Goal: Obtain resource: Obtain resource

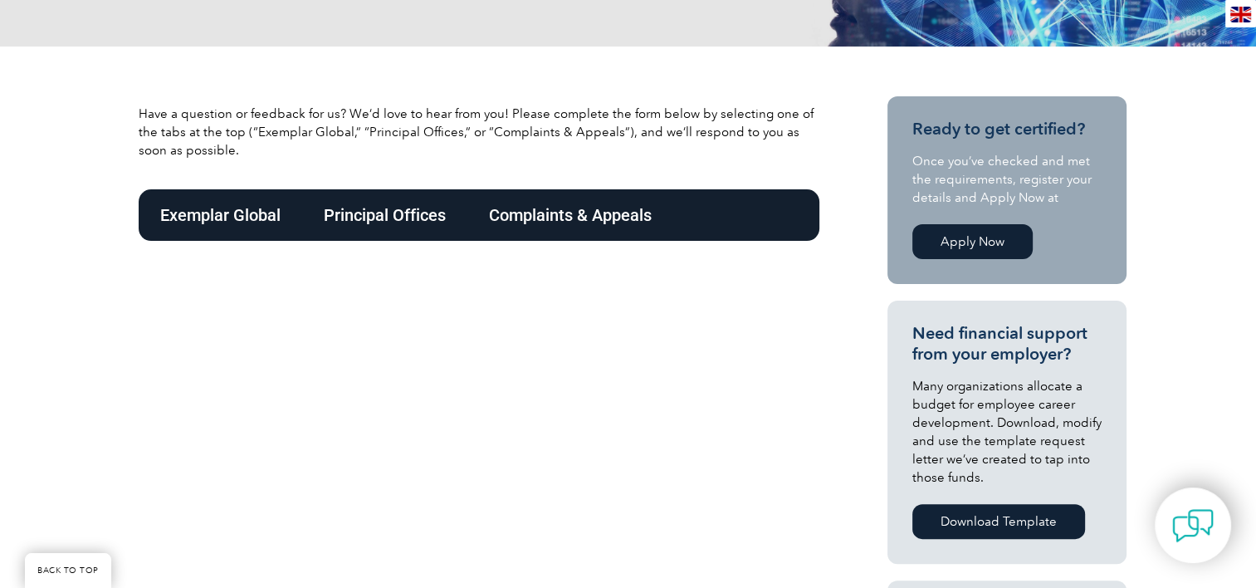
scroll to position [481, 0]
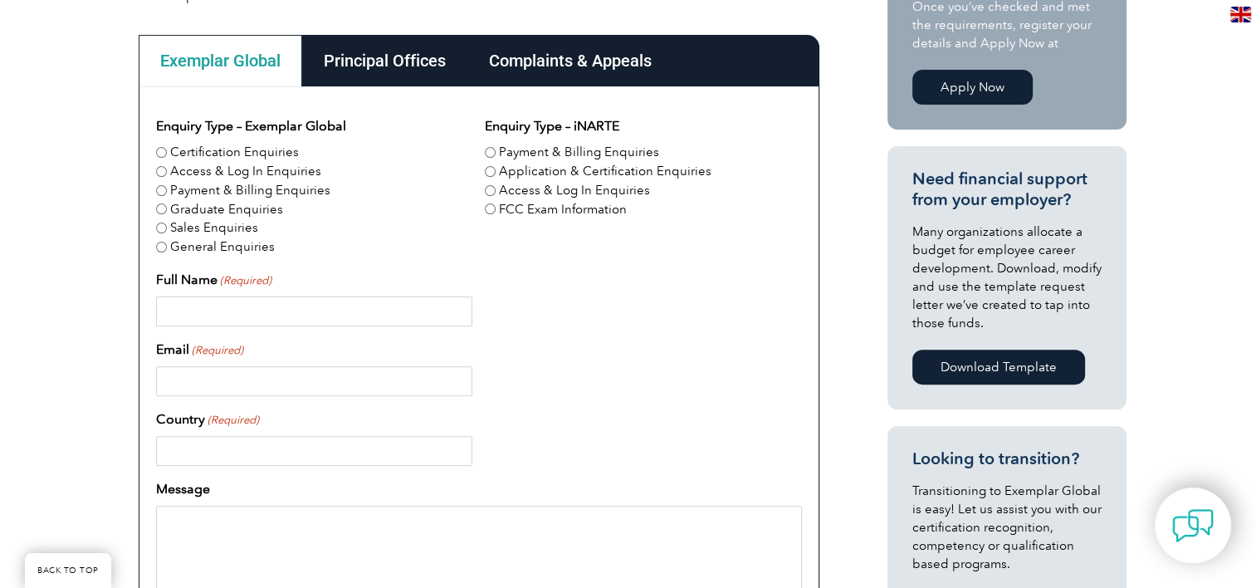
click at [203, 155] on label "Certification Enquiries" at bounding box center [234, 152] width 129 height 19
click at [167, 155] on input "Certification Enquiries" at bounding box center [161, 152] width 11 height 11
radio input "true"
click at [232, 312] on input "Full Name (Required)" at bounding box center [314, 311] width 316 height 30
click at [191, 309] on input "Full Name (Required)" at bounding box center [314, 311] width 316 height 30
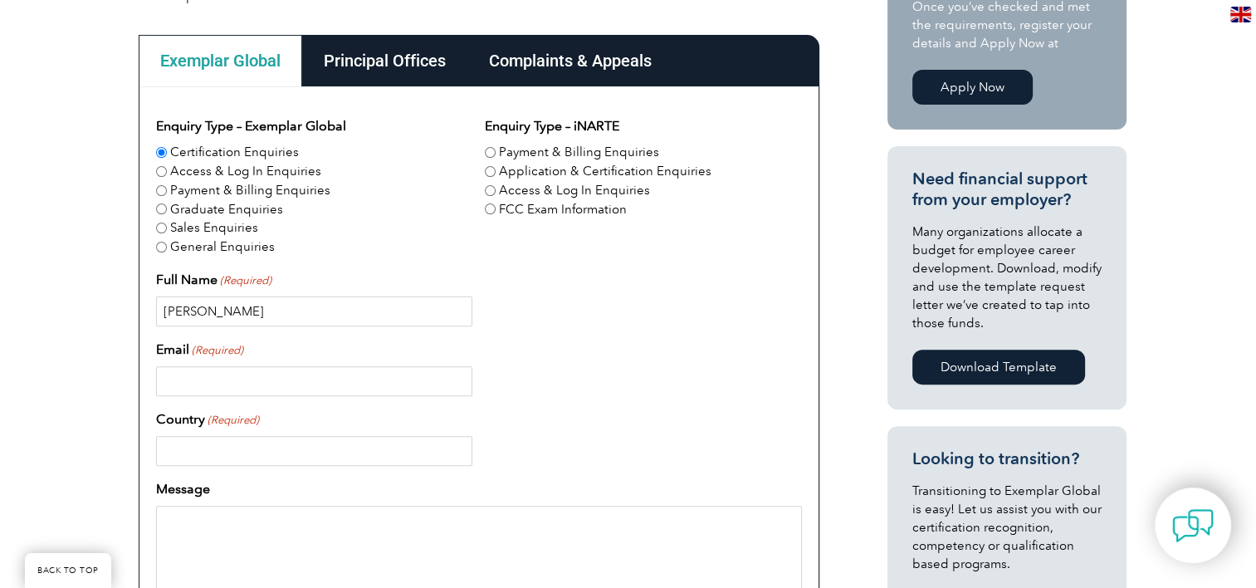
type input "Daniel Araujo"
click at [215, 369] on input "Email (Required)" at bounding box center [314, 381] width 316 height 30
type input "biologoaraujo@gmail.com"
click at [229, 438] on input "Country (Required)" at bounding box center [314, 451] width 316 height 30
type input "Brazil"
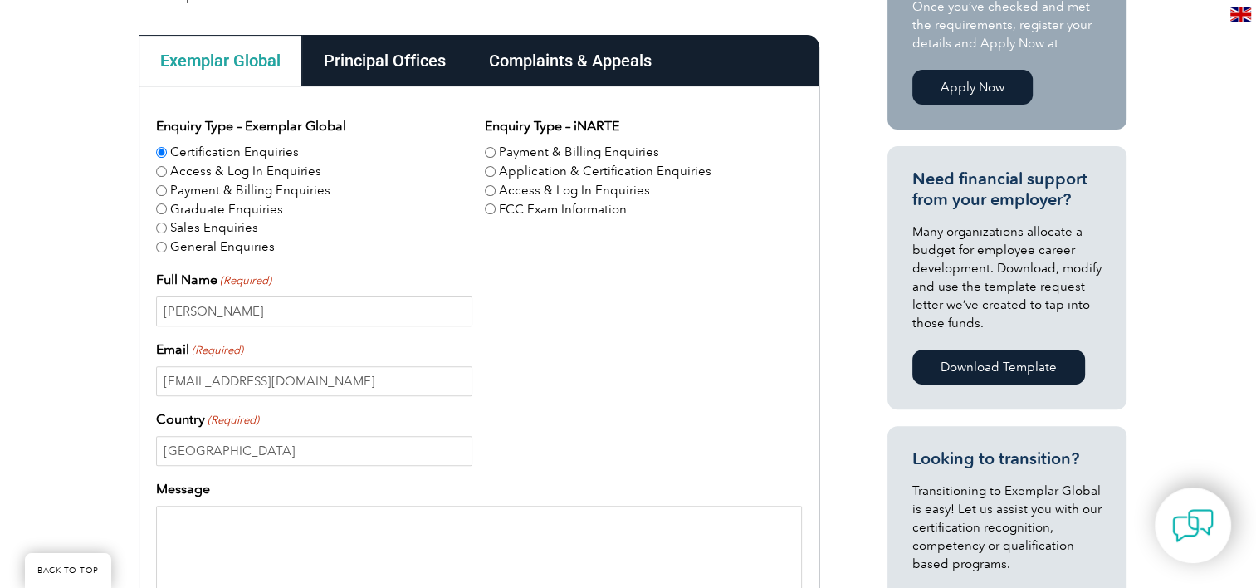
click at [236, 527] on textarea "Message" at bounding box center [479, 585] width 646 height 159
click at [224, 457] on input "Brazil" at bounding box center [314, 451] width 316 height 30
click at [239, 538] on textarea "Message" at bounding box center [479, 585] width 646 height 159
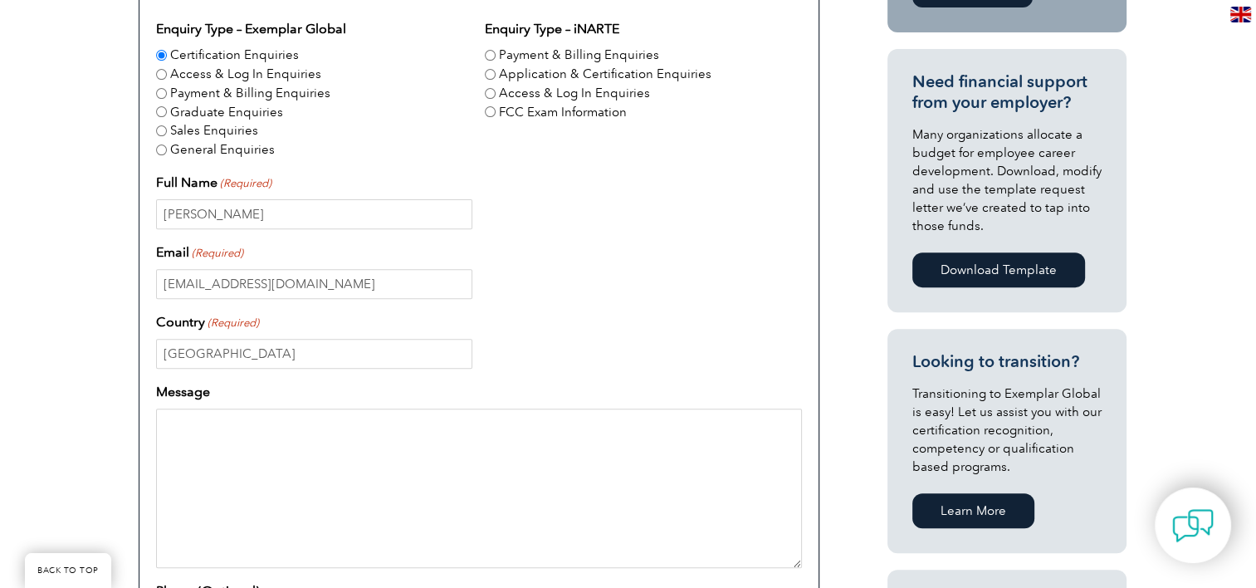
scroll to position [581, 0]
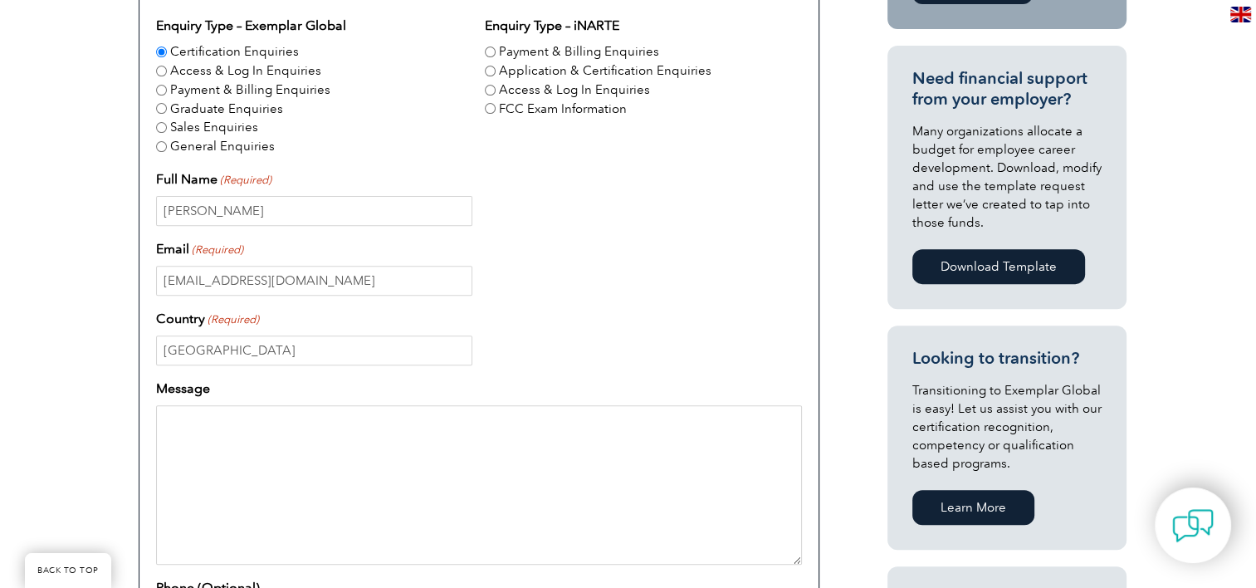
click at [269, 465] on textarea "Message" at bounding box center [479, 484] width 646 height 159
paste textarea "Hello. I would like to obtain an ISO 14001 lead auditor certification. I access…"
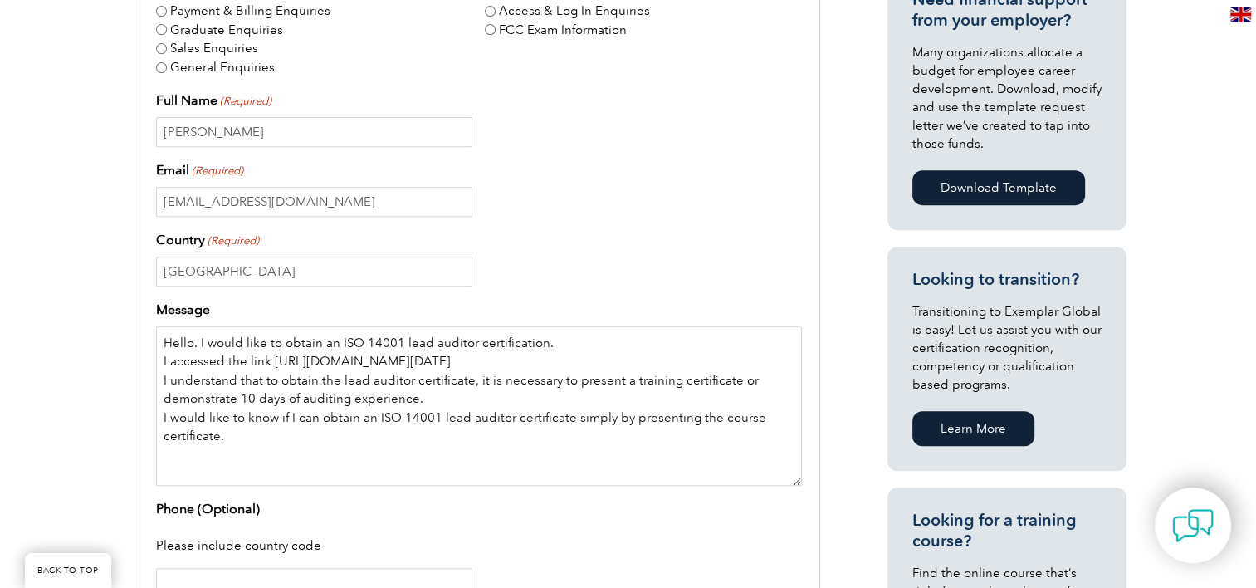
scroll to position [664, 0]
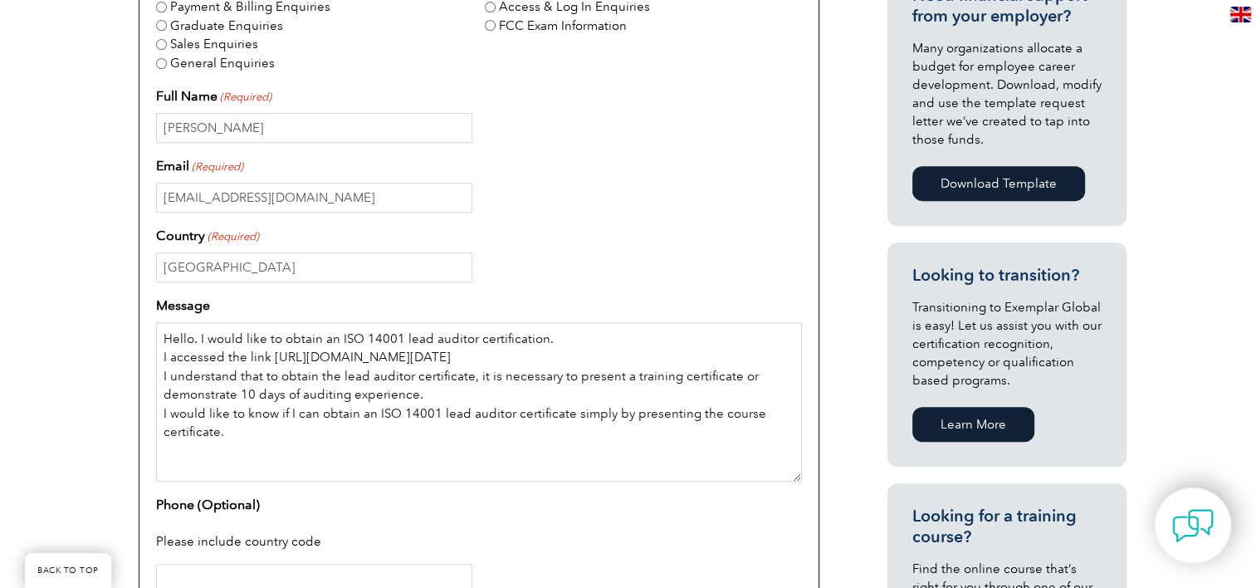
click at [342, 450] on textarea "Hello. I would like to obtain an ISO 14001 lead auditor certification. I access…" at bounding box center [479, 401] width 646 height 159
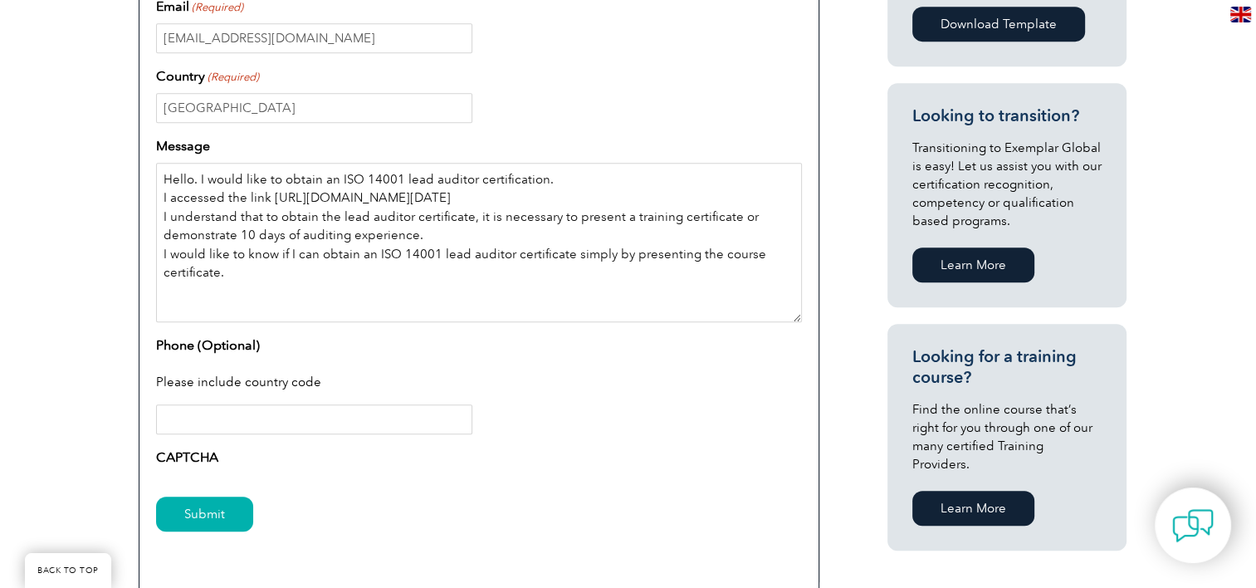
scroll to position [830, 0]
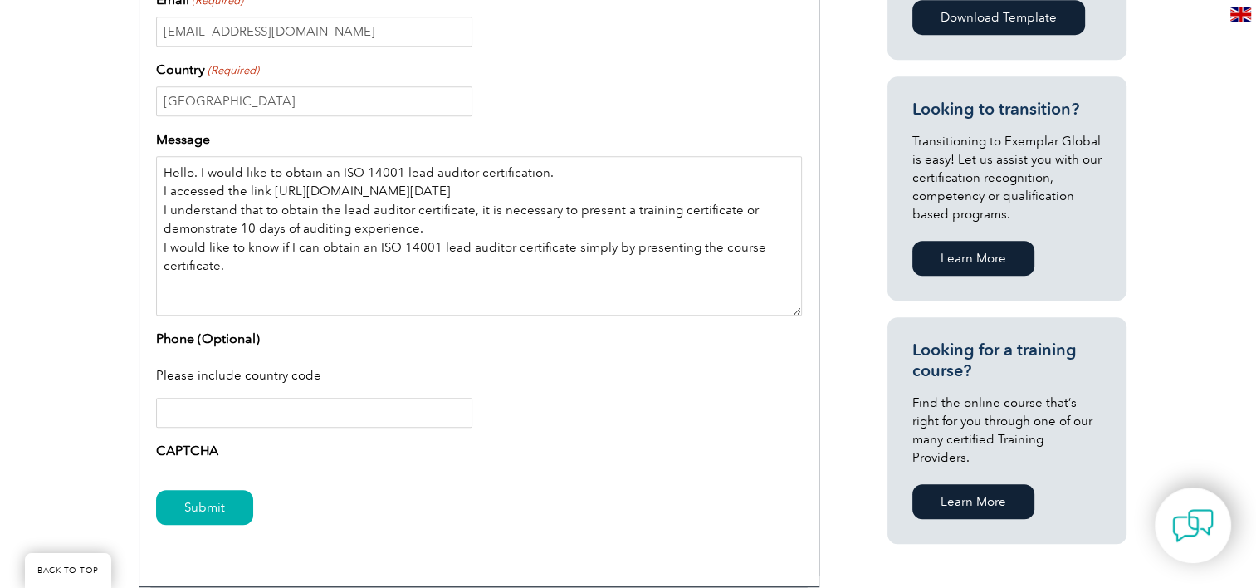
type textarea "Hello. I would like to obtain an ISO 14001 lead auditor certification. I access…"
click at [291, 411] on input "Phone (Optional)" at bounding box center [314, 413] width 316 height 30
type input "5551992598043"
click at [231, 504] on input "Submit" at bounding box center [204, 507] width 97 height 35
click at [196, 507] on input "Submit" at bounding box center [204, 507] width 97 height 35
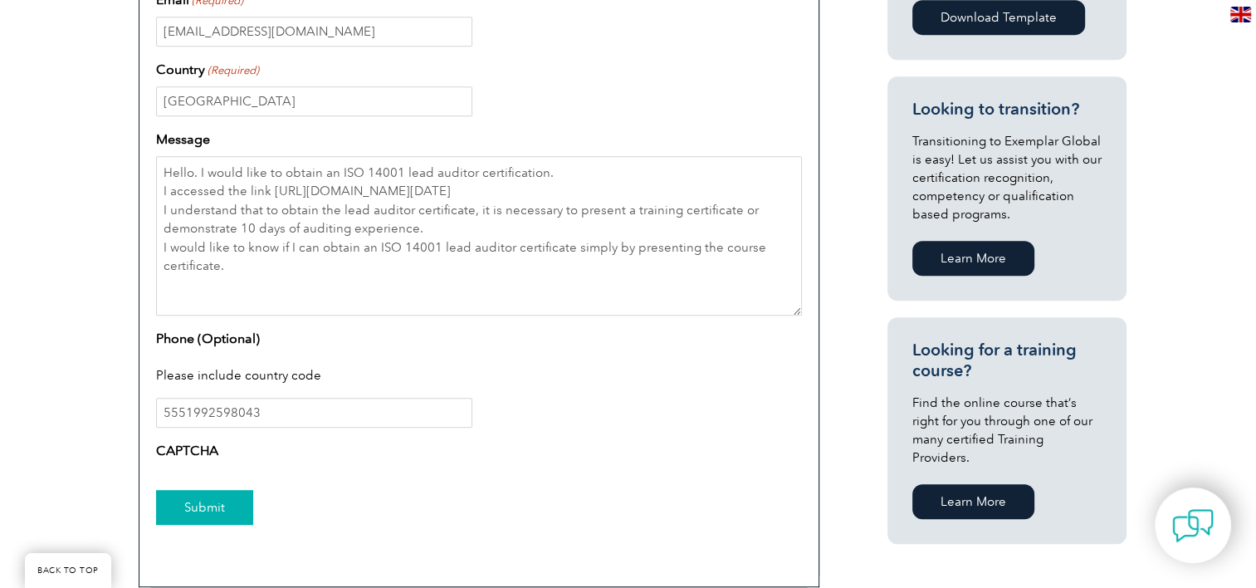
click at [196, 510] on input "Submit" at bounding box center [204, 507] width 97 height 35
click at [216, 507] on input "Submit" at bounding box center [204, 507] width 97 height 35
click at [235, 505] on input "Submit" at bounding box center [204, 507] width 97 height 35
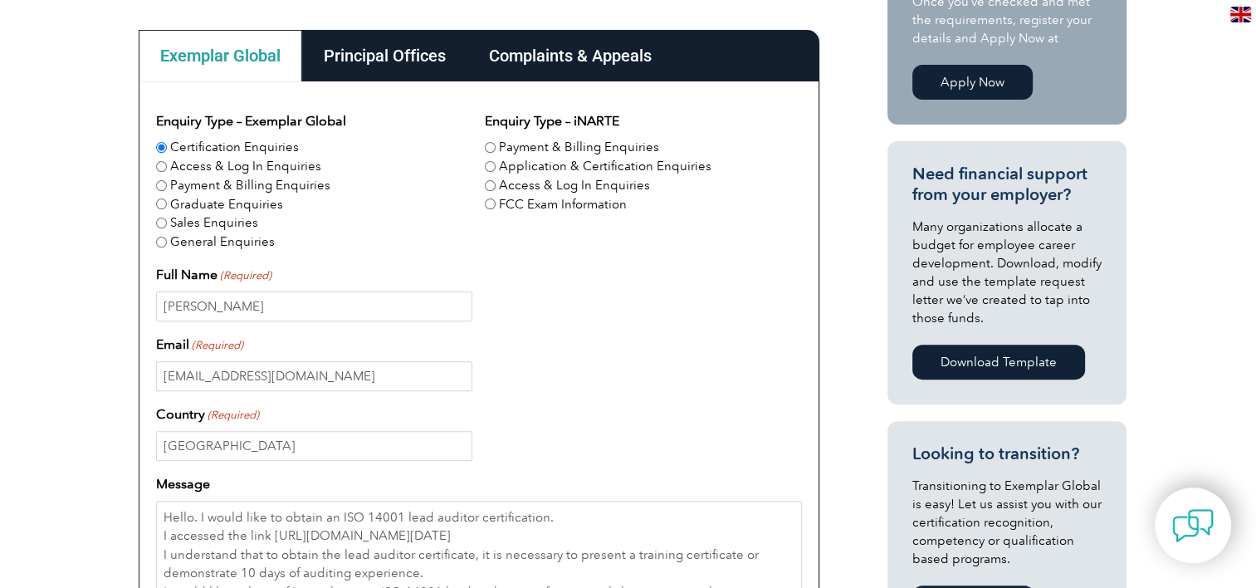
scroll to position [498, 0]
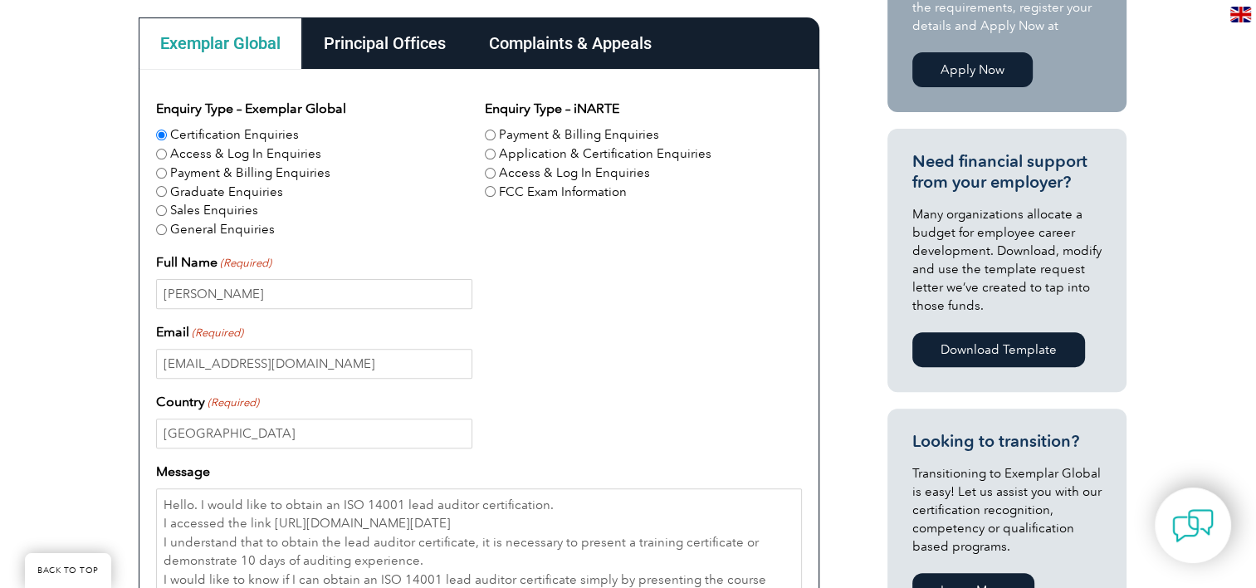
click at [428, 46] on div "Principal Offices" at bounding box center [384, 42] width 165 height 51
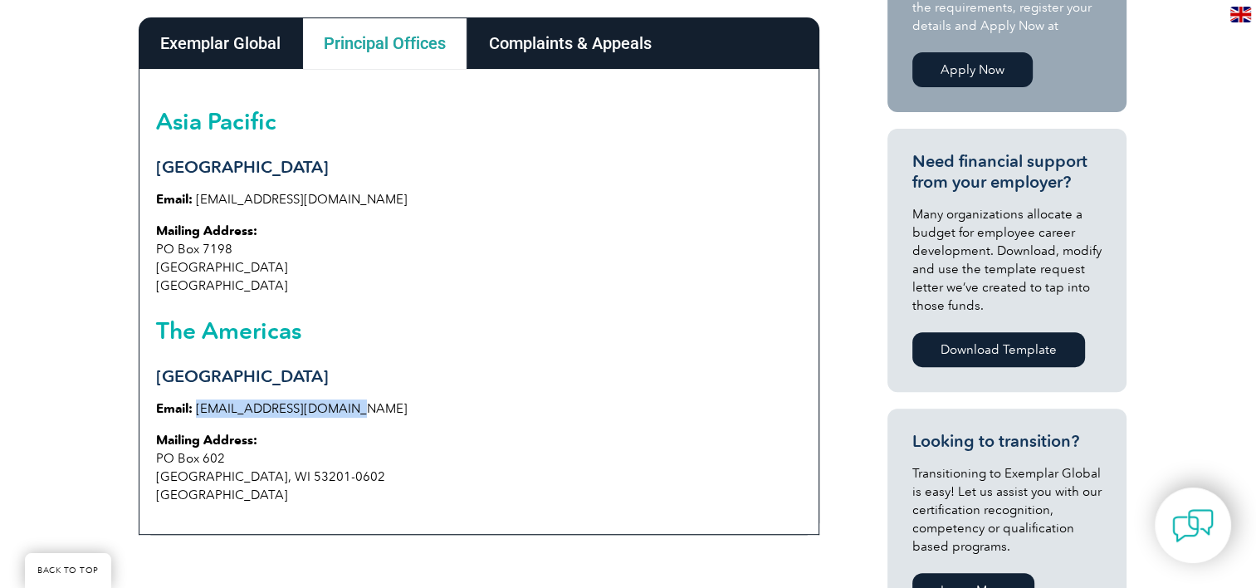
drag, startPoint x: 365, startPoint y: 409, endPoint x: 196, endPoint y: 407, distance: 168.6
click at [196, 407] on p "Email: info@exemplarglobal.org" at bounding box center [479, 408] width 646 height 18
copy link "info@exemplarglobal.org"
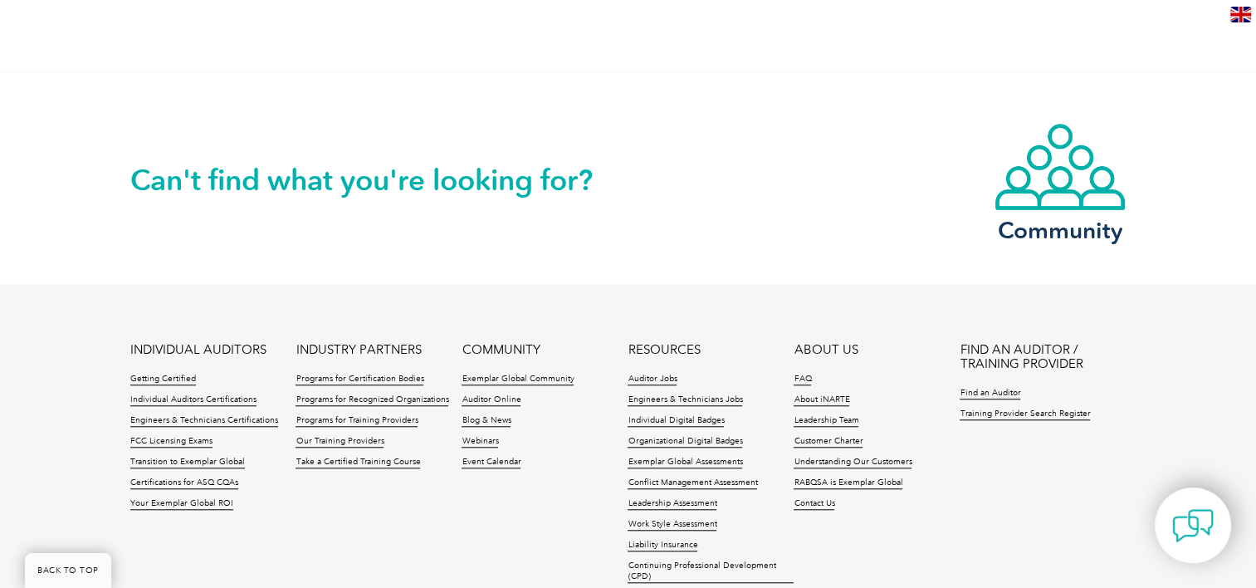
scroll to position [1412, 0]
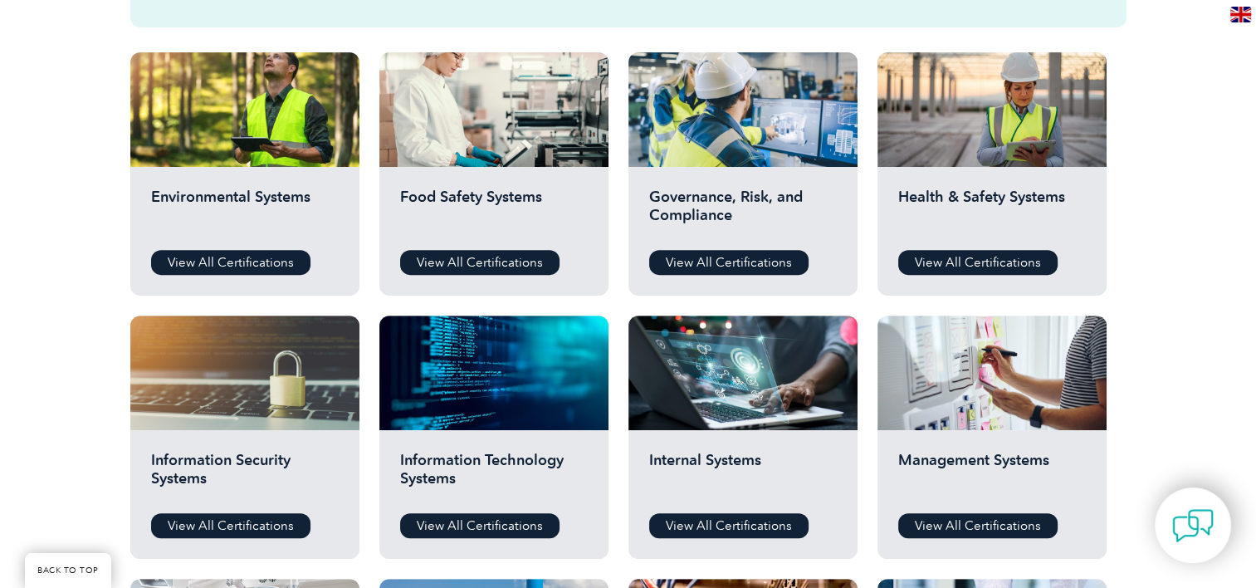
scroll to position [581, 0]
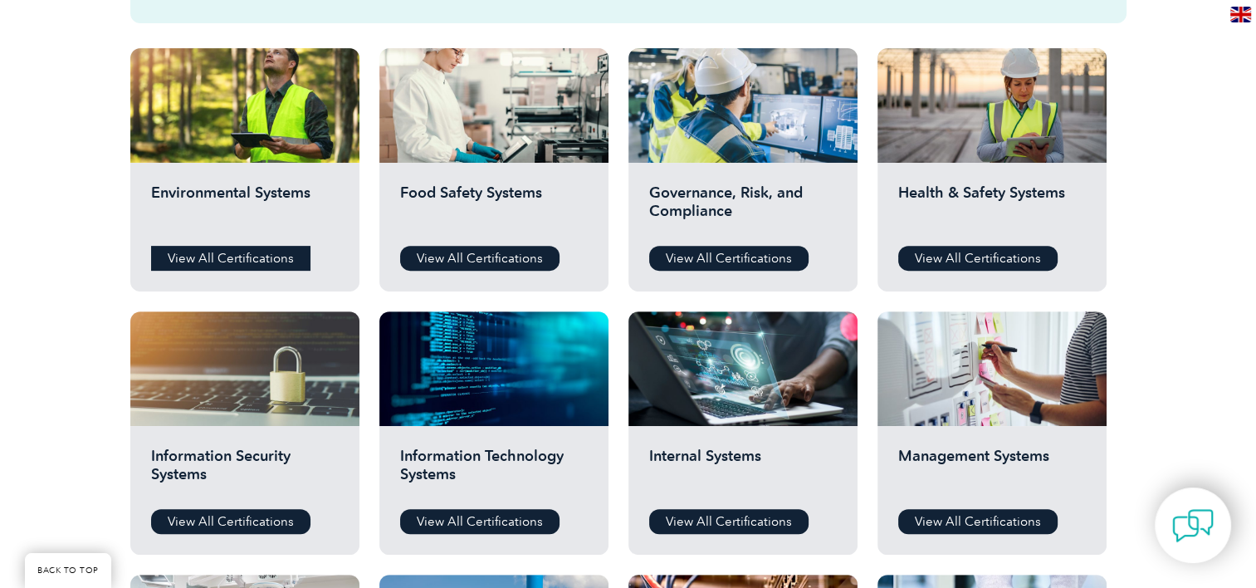
click at [210, 262] on link "View All Certifications" at bounding box center [230, 258] width 159 height 25
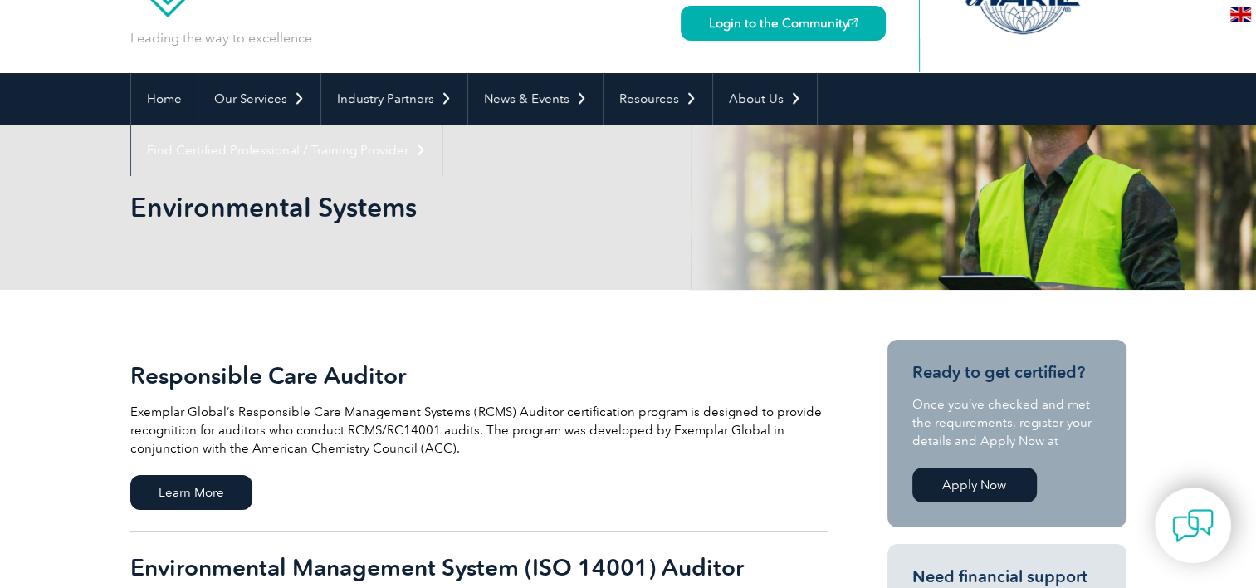
scroll to position [332, 0]
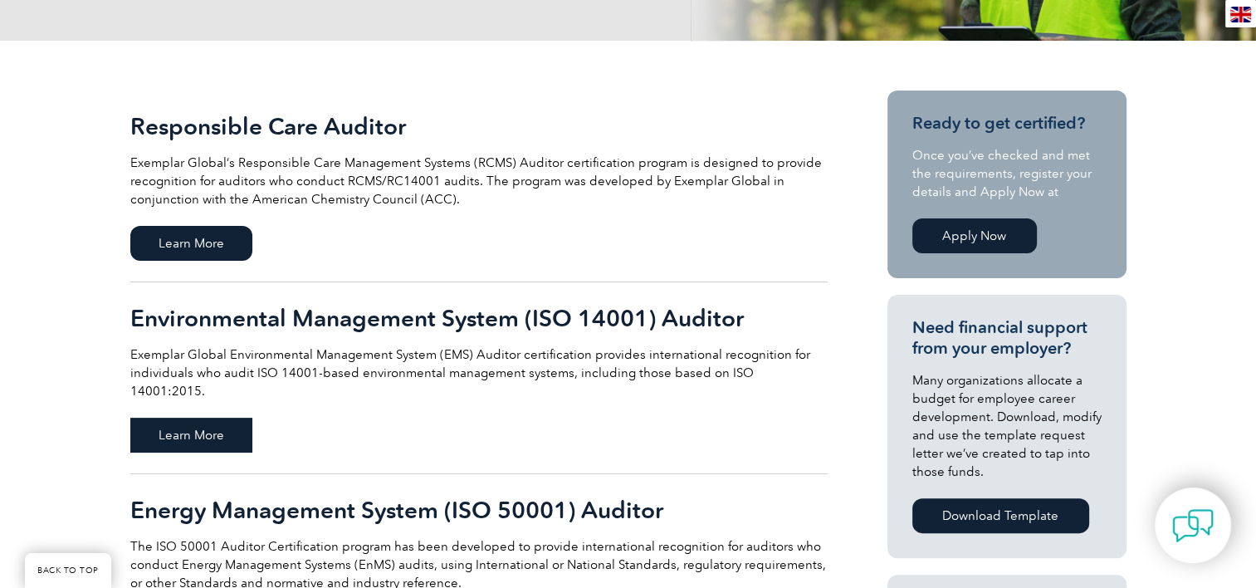
click at [183, 424] on span "Learn More" at bounding box center [191, 435] width 122 height 35
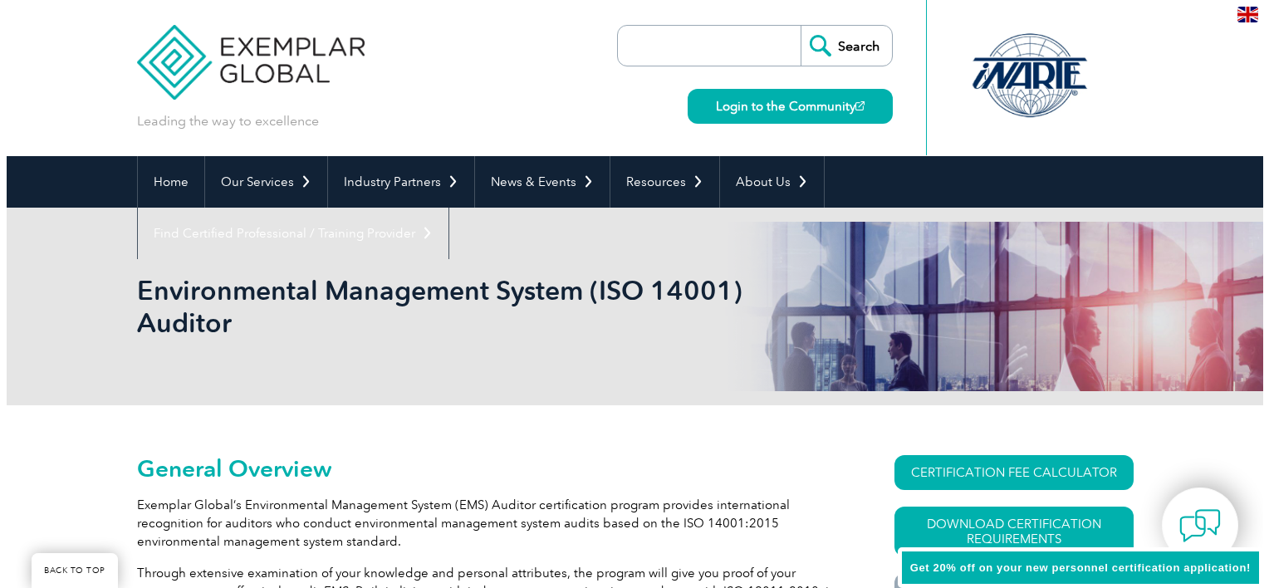
scroll to position [398, 0]
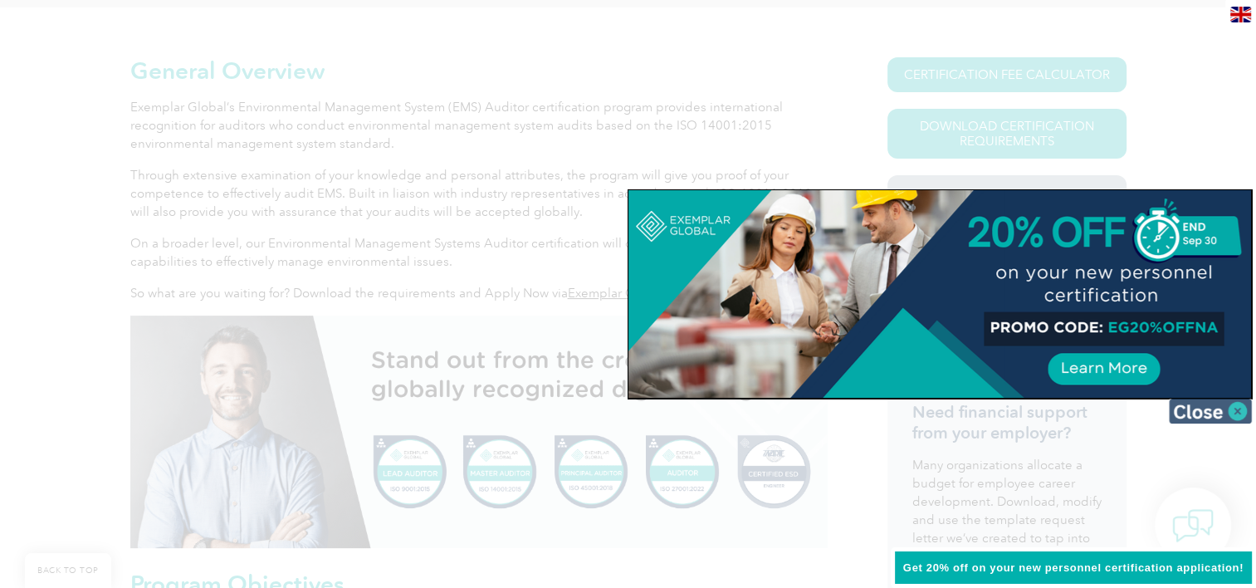
click at [1238, 413] on img at bounding box center [1210, 411] width 83 height 25
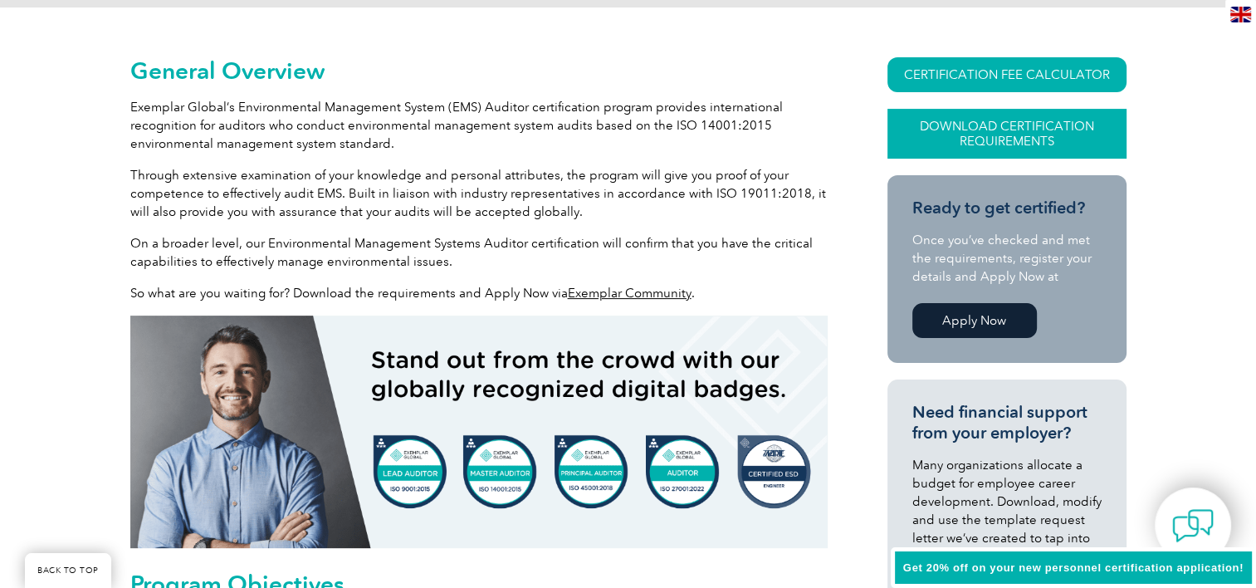
click at [1008, 130] on link "Download Certification Requirements" at bounding box center [1007, 134] width 239 height 50
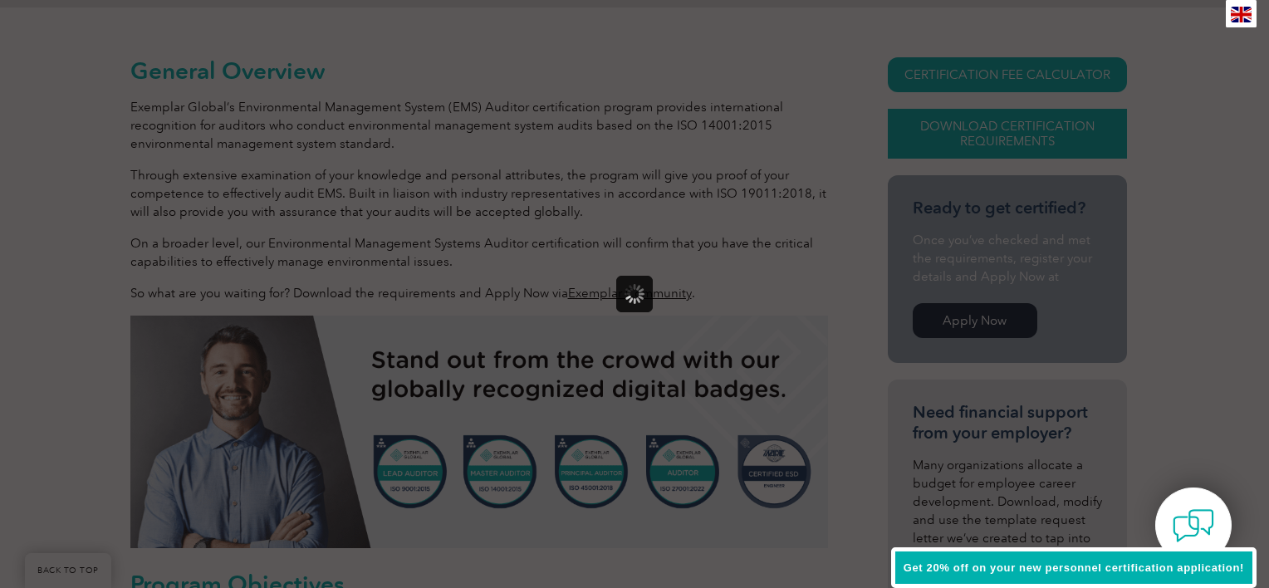
scroll to position [0, 0]
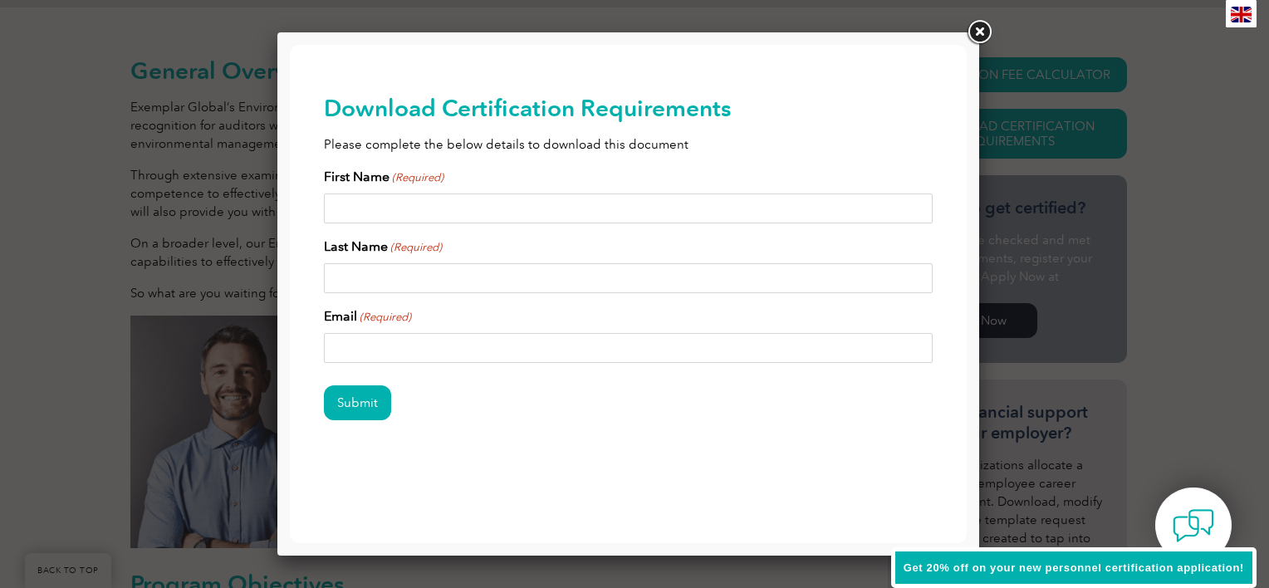
click at [363, 223] on input "First Name (Required)" at bounding box center [628, 208] width 609 height 30
type input "DANIEL"
click at [387, 275] on input "Last Name (Required)" at bounding box center [628, 278] width 609 height 30
type input "ARAUJO"
click at [392, 343] on input "Email (Required)" at bounding box center [628, 348] width 609 height 30
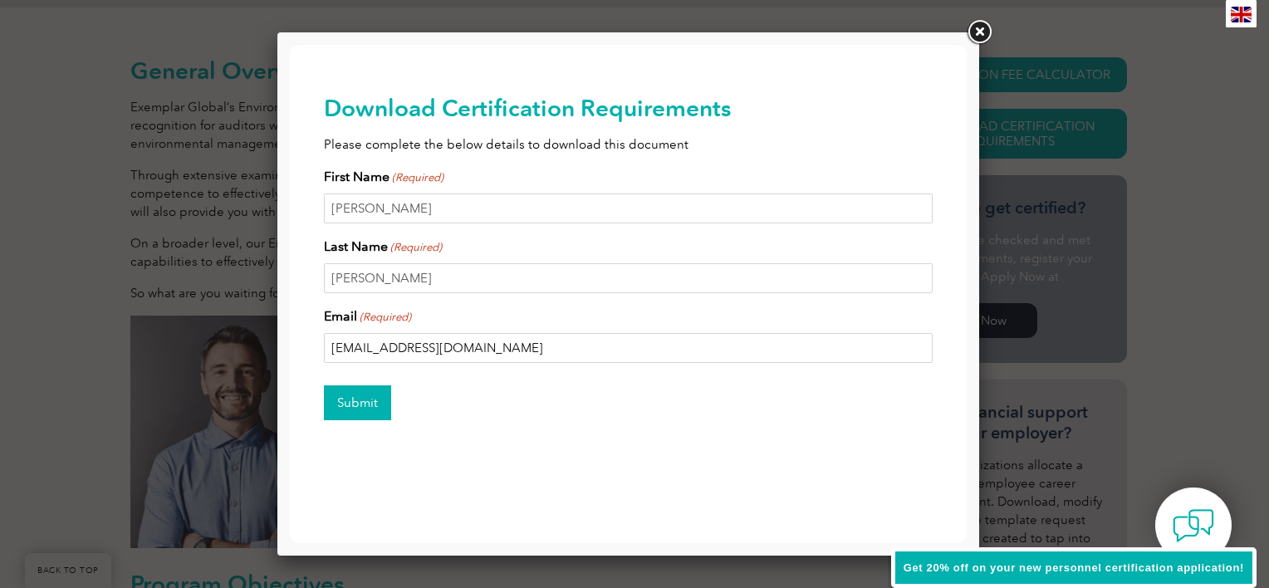
type input "BIOLOGOARAUJO@GMAIL.COM"
click at [367, 392] on input "Submit" at bounding box center [357, 402] width 67 height 35
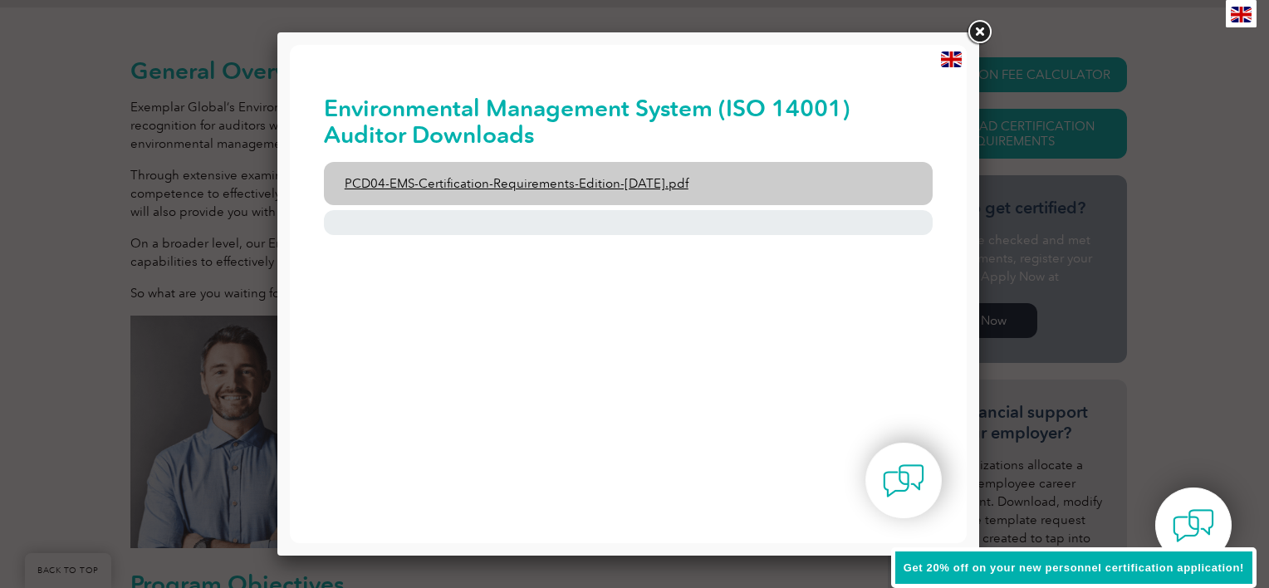
click at [465, 188] on link "PCD04-EMS-Certification-Requirements-Edition-2-April-2022.pdf" at bounding box center [628, 183] width 609 height 43
